Goal: Transaction & Acquisition: Register for event/course

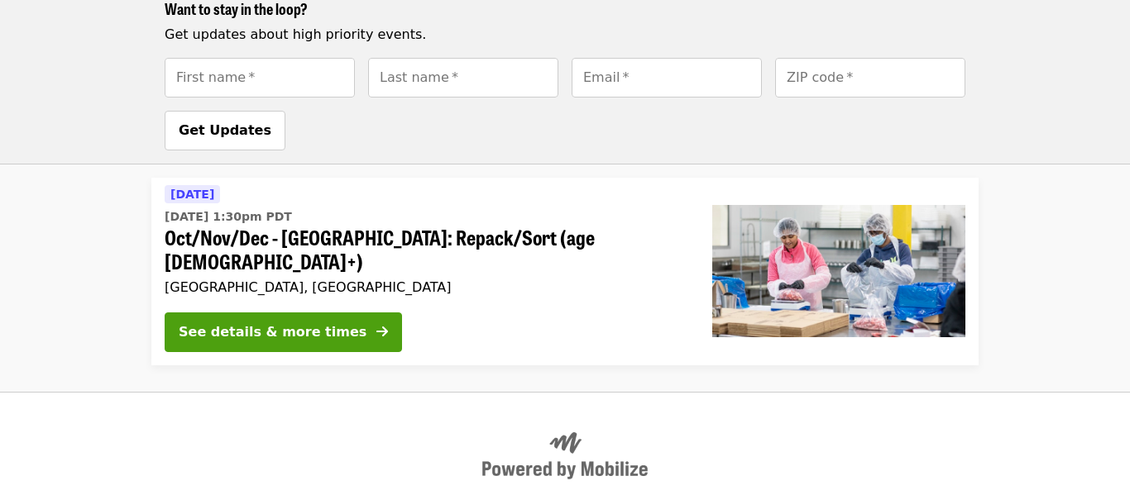
scroll to position [791, 0]
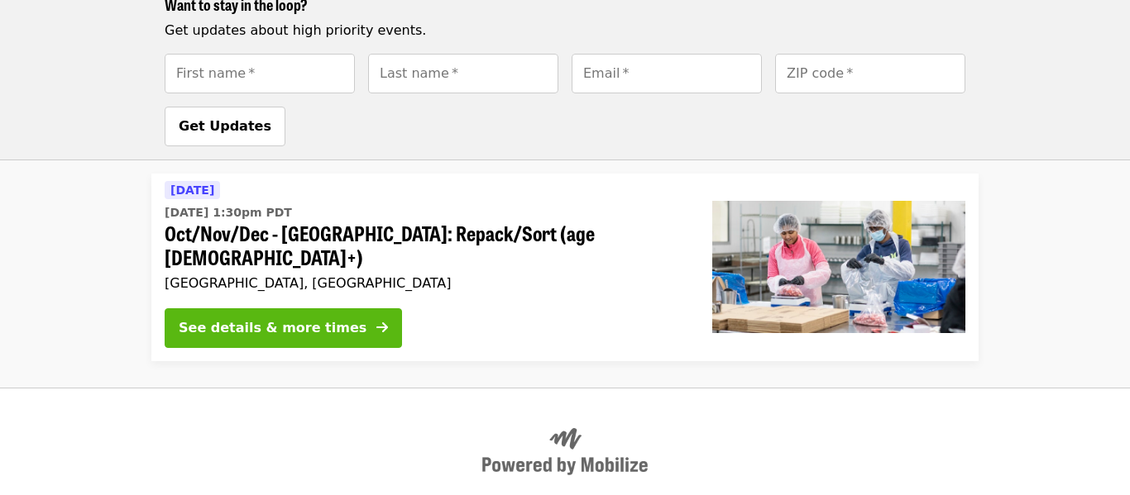
click at [316, 318] on div "See details & more times" at bounding box center [273, 328] width 188 height 20
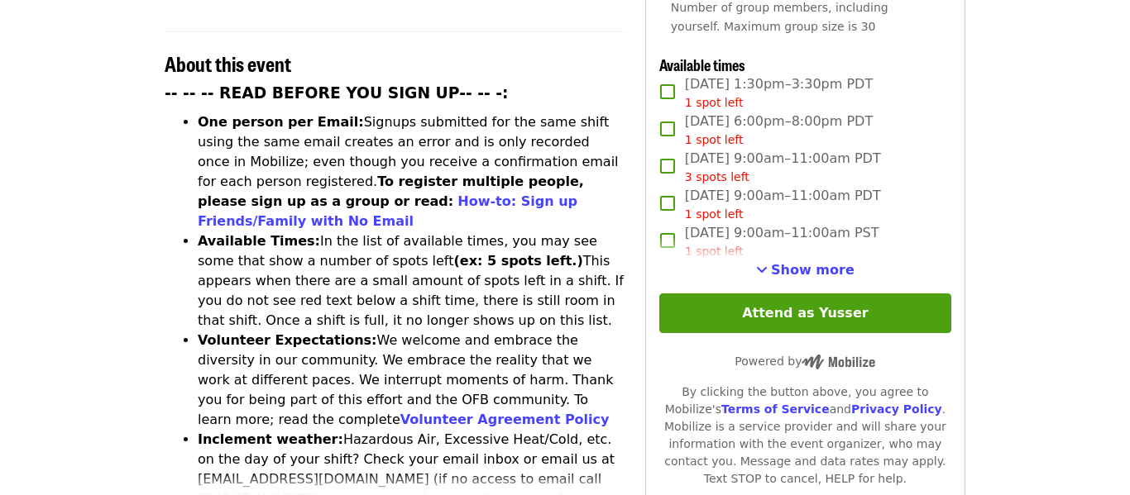
scroll to position [610, 0]
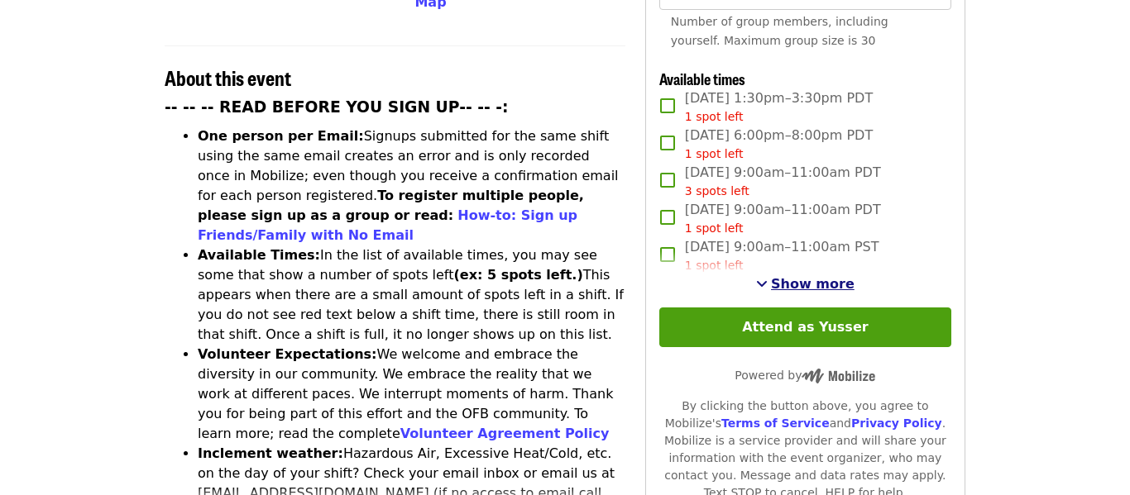
click at [824, 276] on span "Show more" at bounding box center [813, 284] width 84 height 16
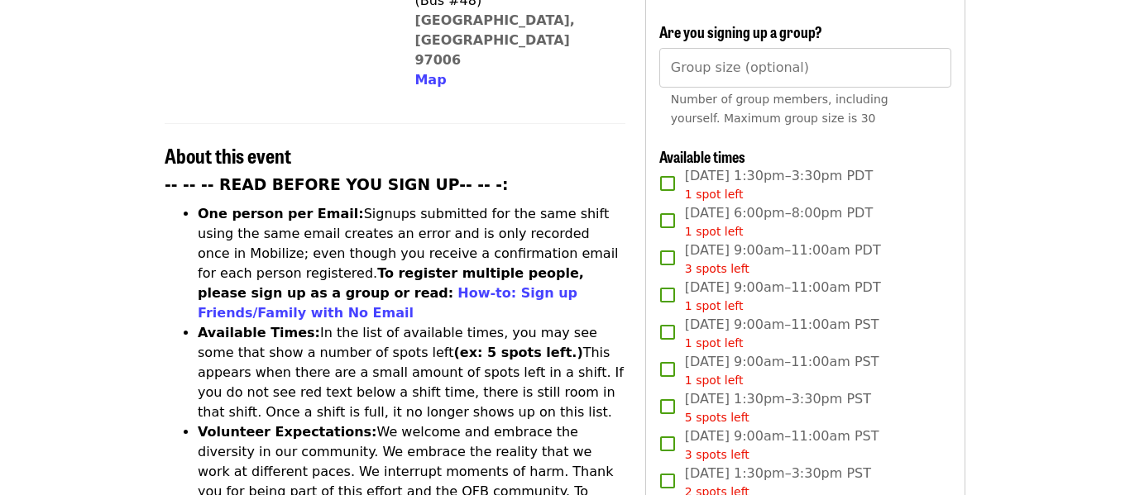
scroll to position [534, 0]
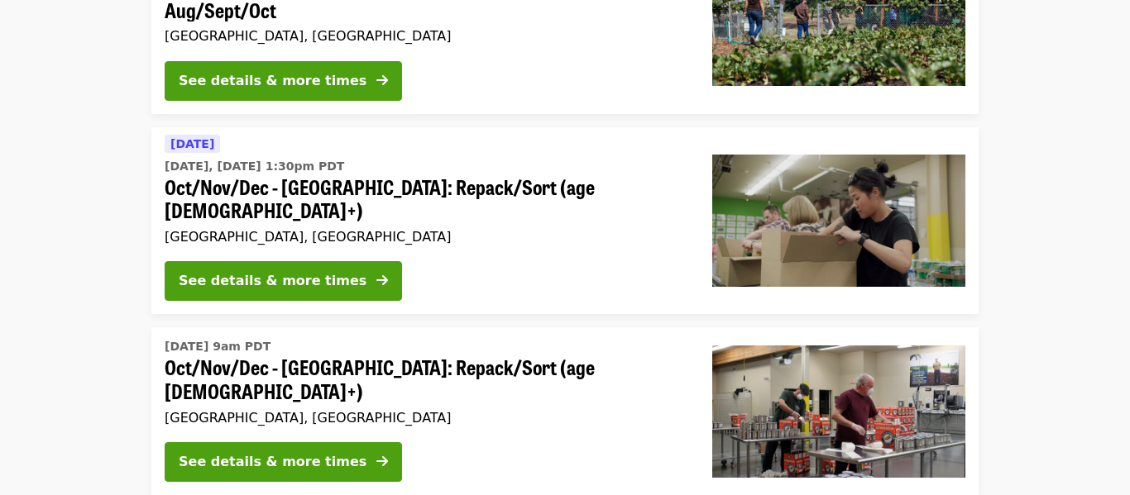
scroll to position [262, 0]
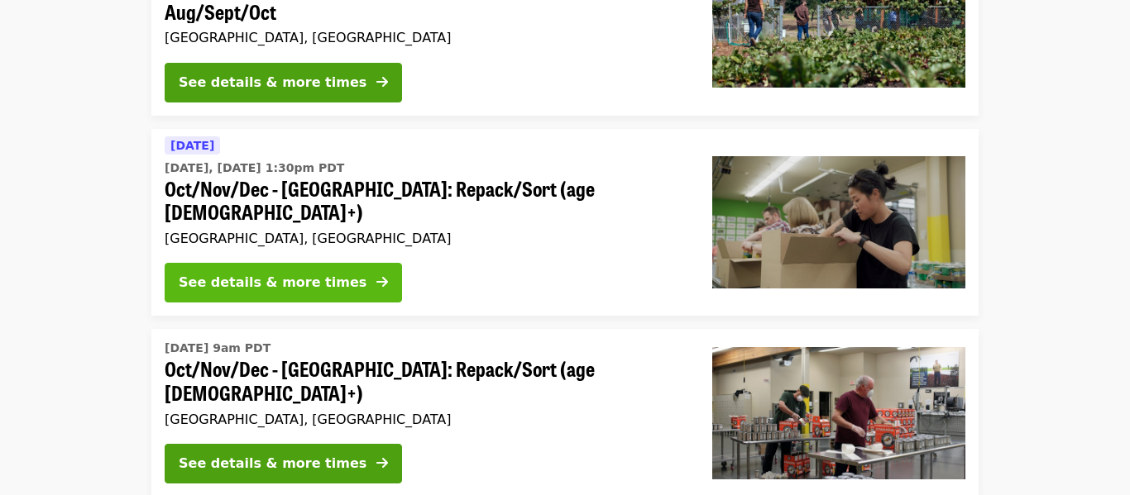
click at [270, 273] on div "See details & more times" at bounding box center [273, 283] width 188 height 20
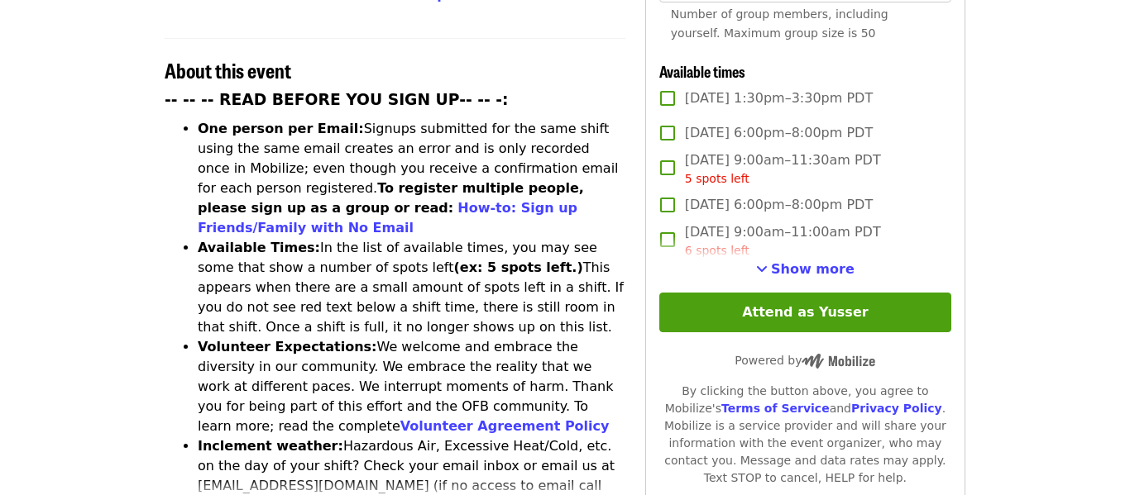
scroll to position [622, 0]
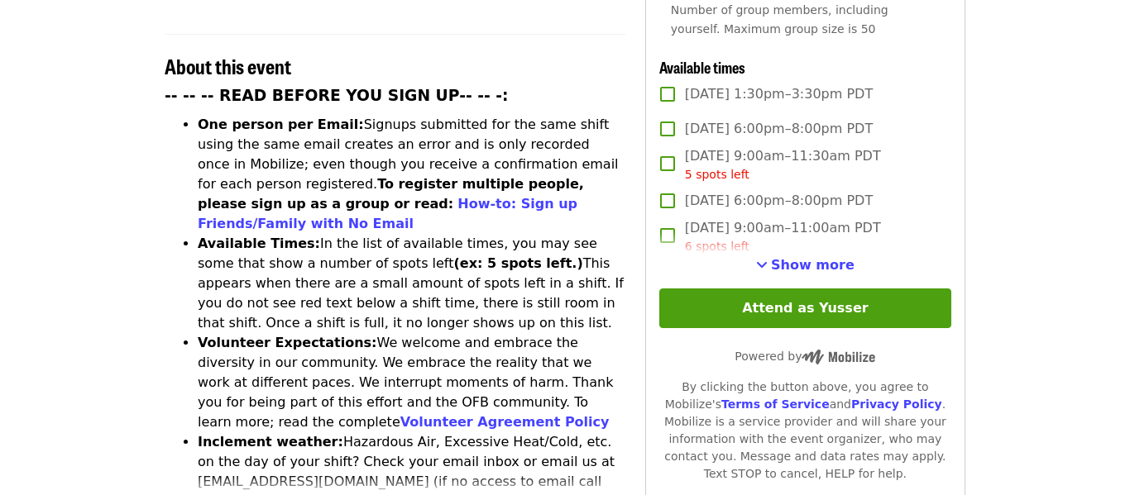
click at [796, 238] on div "6 spots left" at bounding box center [783, 246] width 196 height 17
click at [787, 218] on span "[DATE] 9:00am–11:00am PDT 6 spots left" at bounding box center [783, 236] width 196 height 37
click at [788, 257] on span "Show more" at bounding box center [813, 265] width 84 height 16
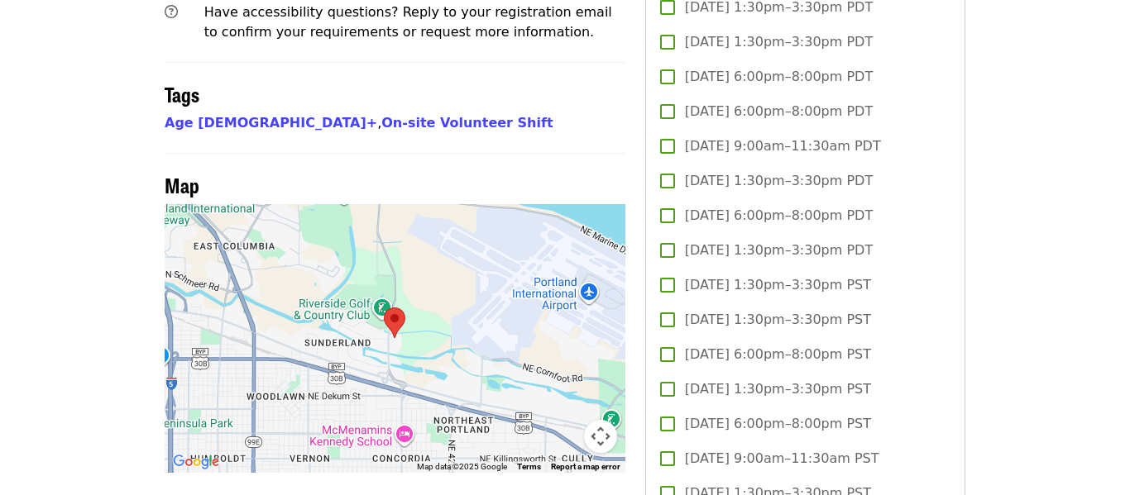
scroll to position [1319, 0]
